Goal: Information Seeking & Learning: Learn about a topic

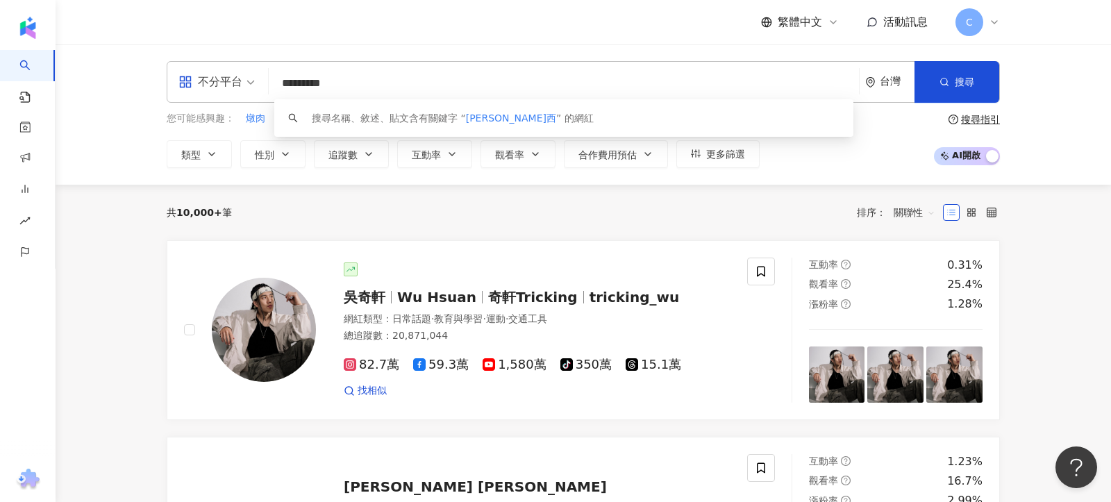
type input "********"
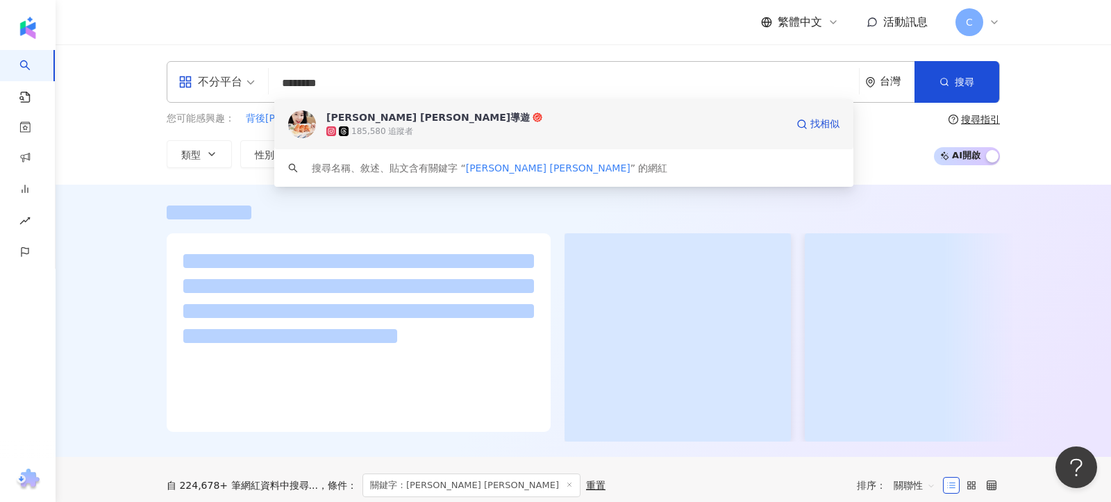
click at [403, 126] on div "185,580 追蹤者" at bounding box center [382, 132] width 62 height 12
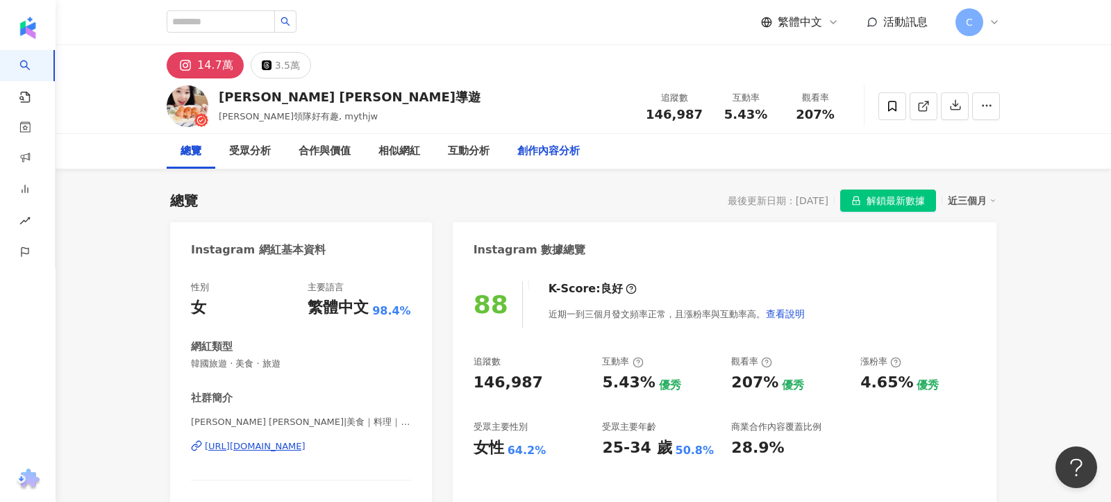
click at [540, 146] on div "創作內容分析" at bounding box center [548, 151] width 62 height 17
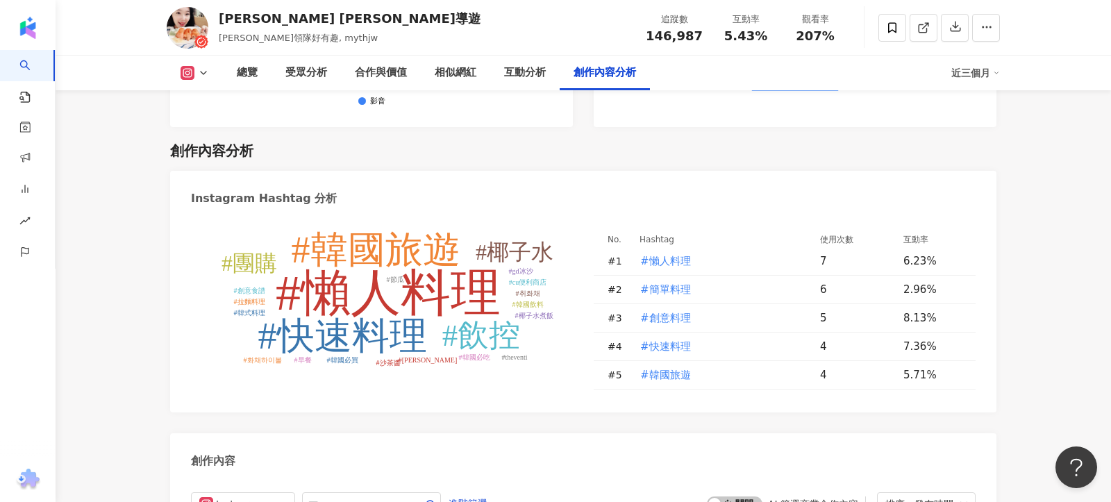
scroll to position [4163, 0]
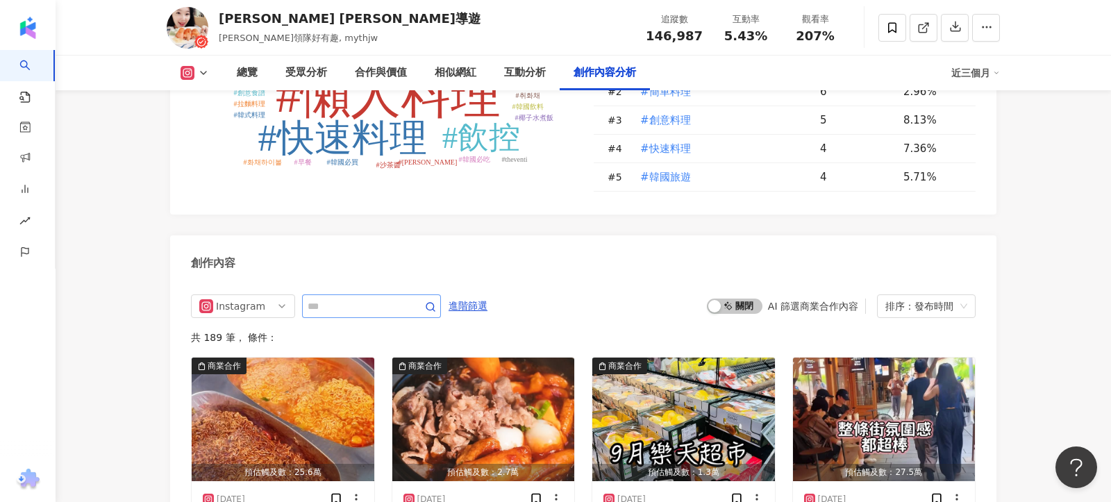
click at [401, 294] on span at bounding box center [371, 306] width 139 height 24
click at [373, 298] on input "text" at bounding box center [356, 306] width 97 height 17
type input "*****"
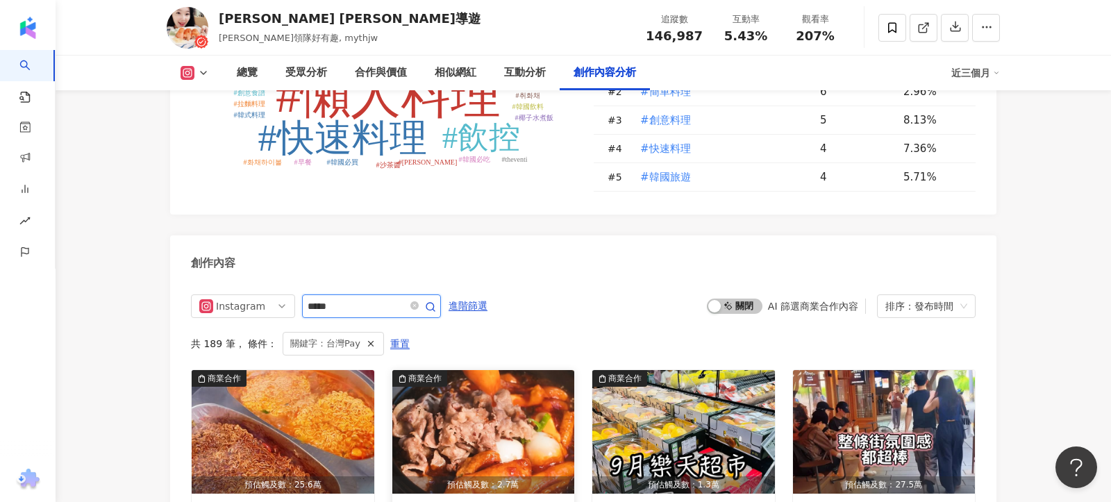
scroll to position [4271, 0]
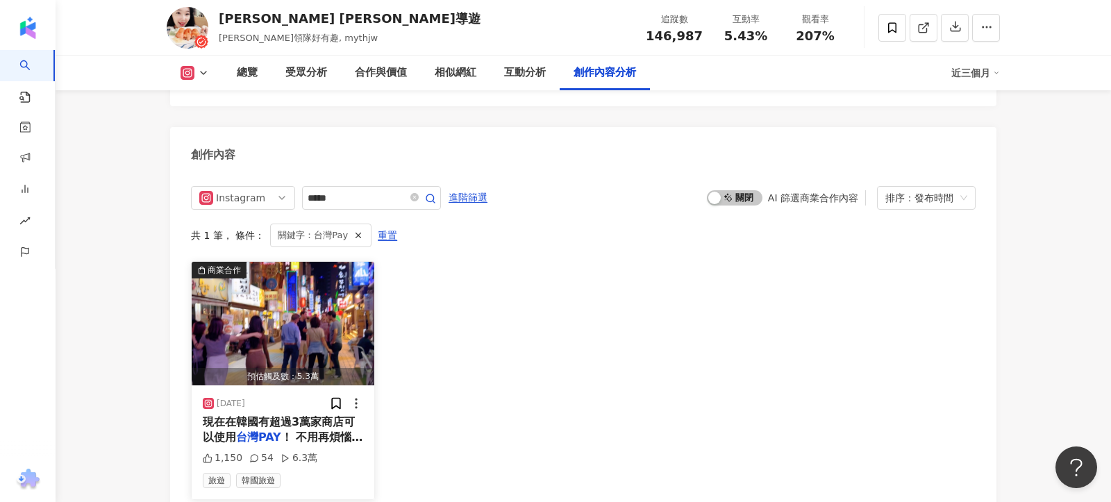
click at [297, 415] on span "現在在韓國有超過3萬家商店可以使用" at bounding box center [279, 429] width 152 height 28
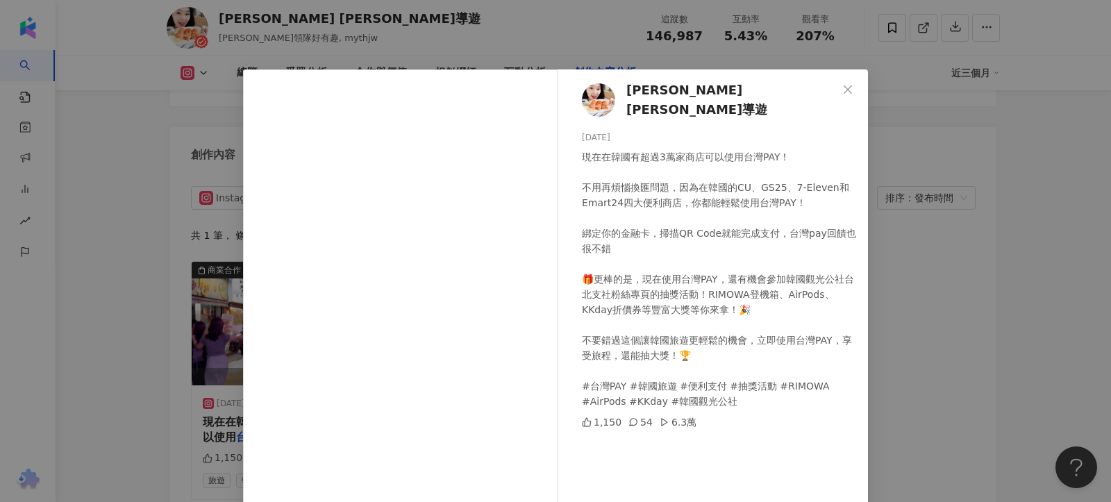
scroll to position [121, 0]
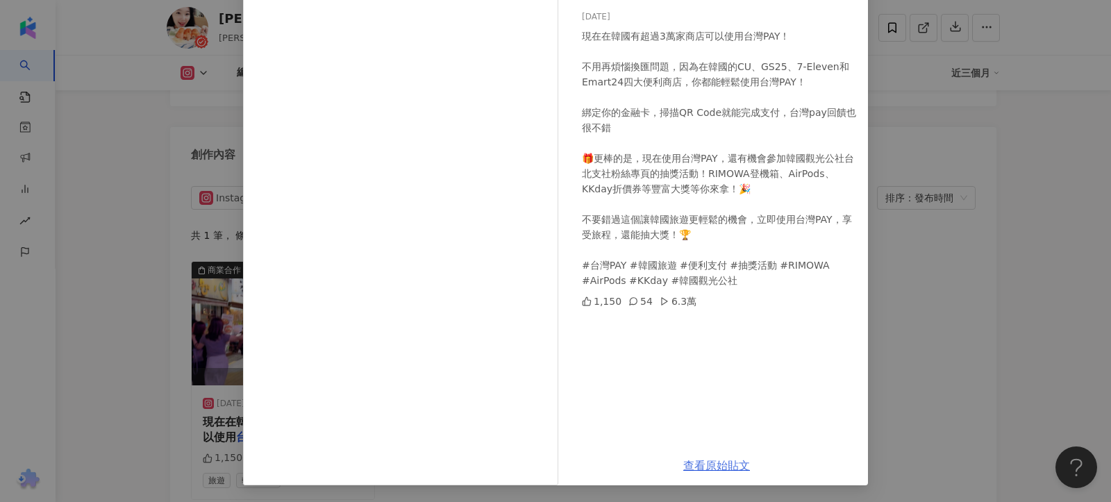
click at [717, 466] on link "查看原始貼文" at bounding box center [716, 465] width 67 height 13
